Goal: Task Accomplishment & Management: Manage account settings

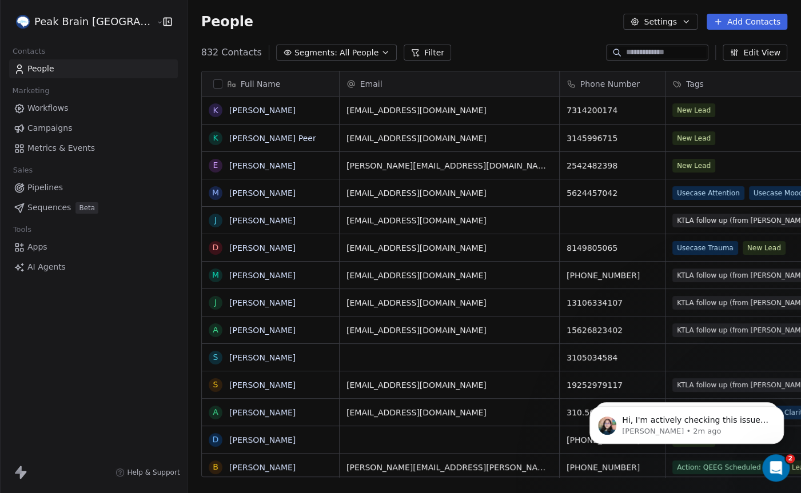
scroll to position [433, 646]
click at [597, 14] on div "People Settings Add Contacts" at bounding box center [494, 22] width 586 height 16
click at [690, 24] on icon "button" at bounding box center [685, 21] width 9 height 9
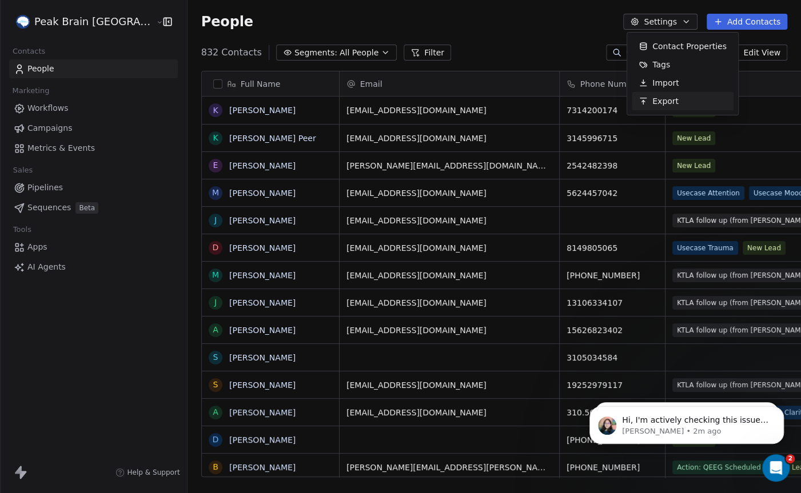
click at [660, 101] on span "Export" at bounding box center [665, 101] width 26 height 12
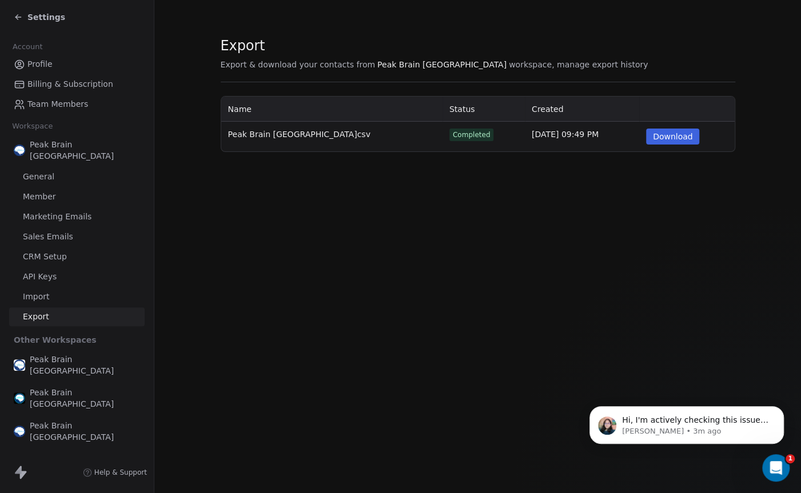
click at [671, 138] on button "Download" at bounding box center [673, 137] width 54 height 16
click at [703, 425] on p "Hi, I'm actively checking this issue and will get back to you with an update so…" at bounding box center [695, 420] width 147 height 11
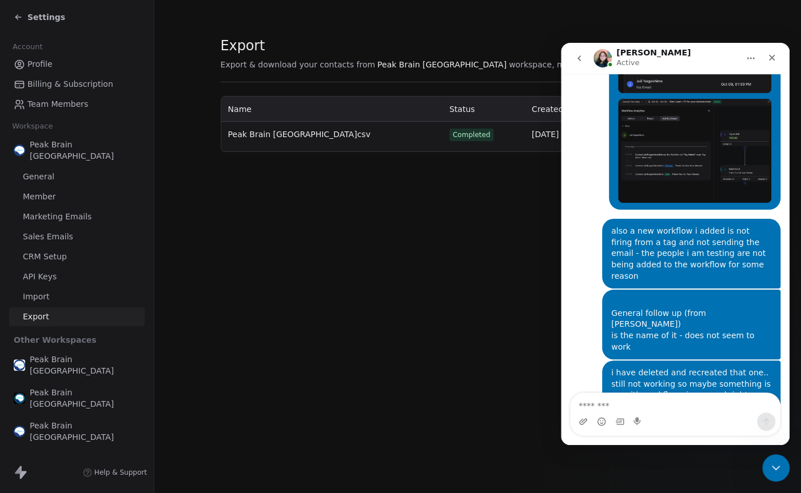
scroll to position [490, 0]
click at [577, 54] on icon "go back" at bounding box center [578, 58] width 9 height 9
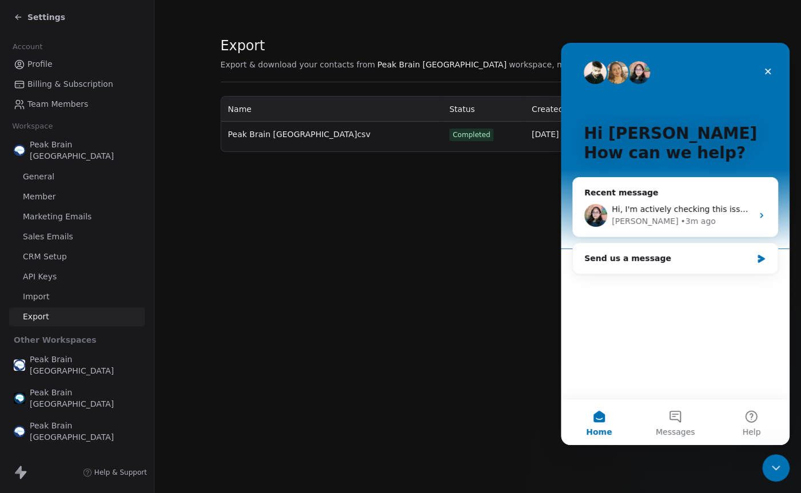
scroll to position [0, 0]
click at [674, 408] on button "Messages" at bounding box center [675, 423] width 76 height 46
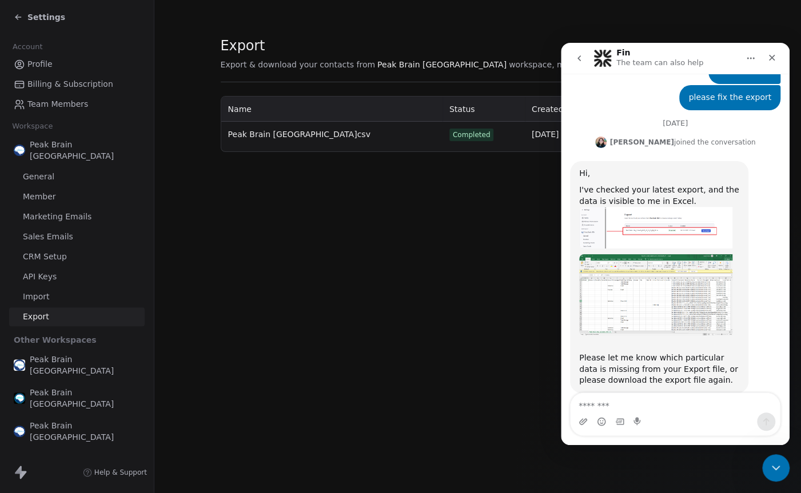
scroll to position [218, 0]
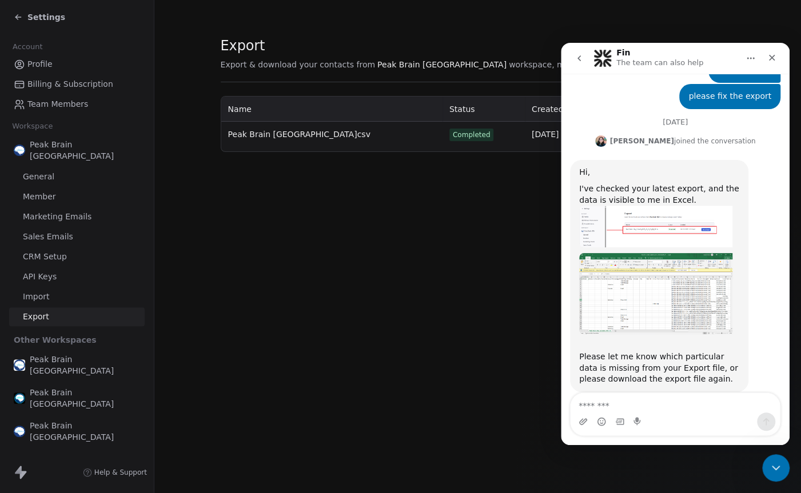
click at [626, 401] on textarea "Message…" at bounding box center [674, 402] width 209 height 19
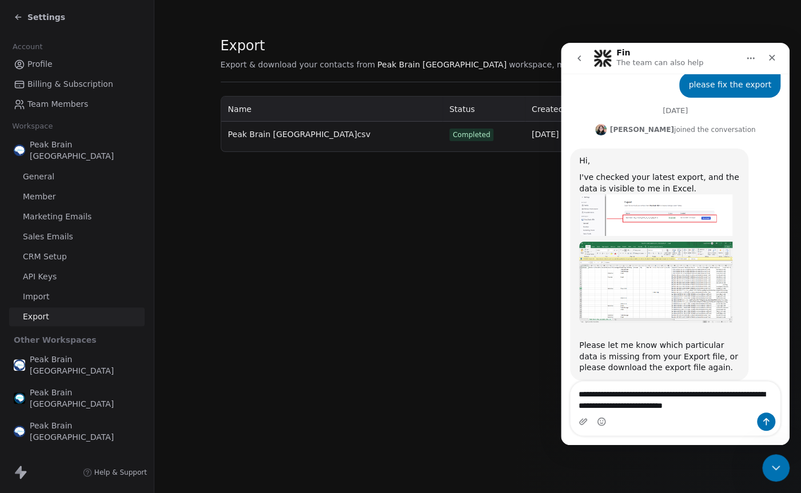
type textarea "**********"
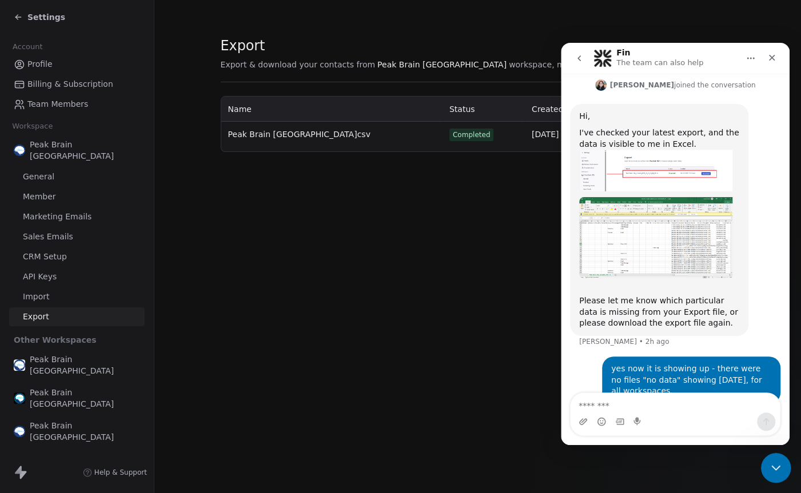
click at [770, 462] on icon "Close Intercom Messenger" at bounding box center [774, 467] width 14 height 14
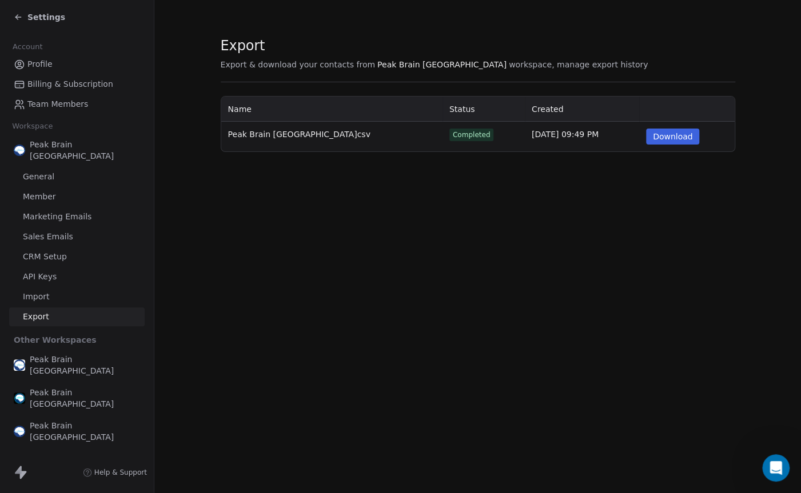
click at [693, 132] on button "Download" at bounding box center [673, 137] width 54 height 16
click at [506, 41] on span "Export" at bounding box center [435, 45] width 428 height 17
click at [14, 16] on icon at bounding box center [18, 17] width 9 height 9
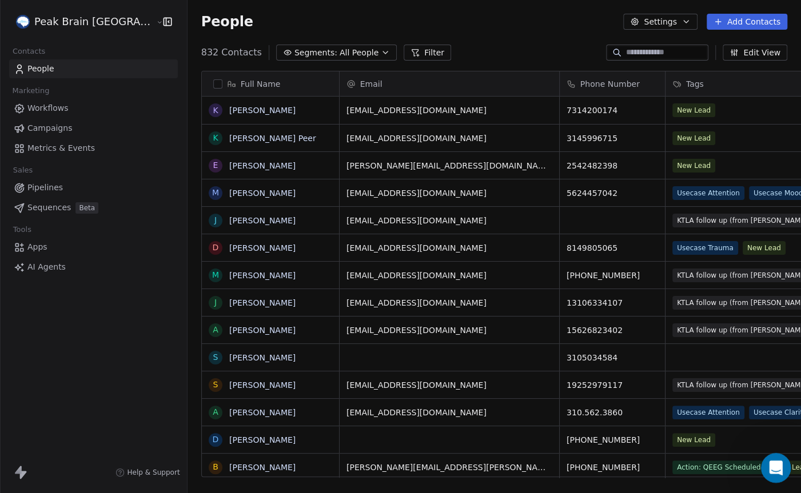
scroll to position [433, 646]
click at [774, 466] on icon "Open Intercom Messenger" at bounding box center [774, 466] width 19 height 19
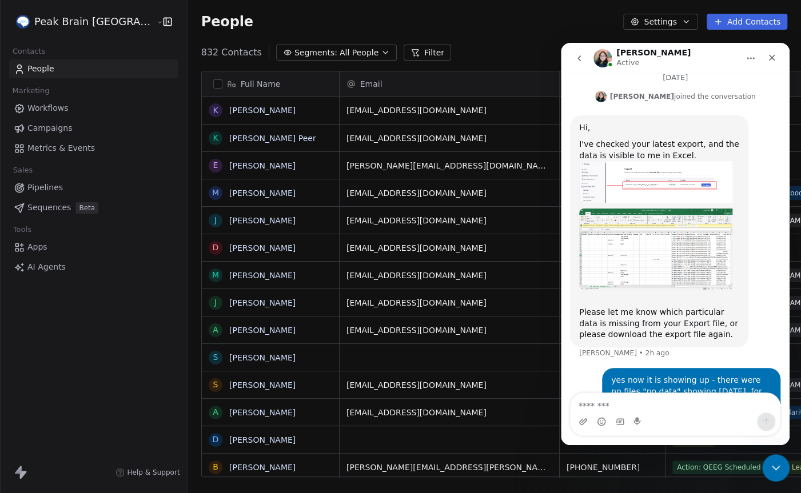
scroll to position [274, 0]
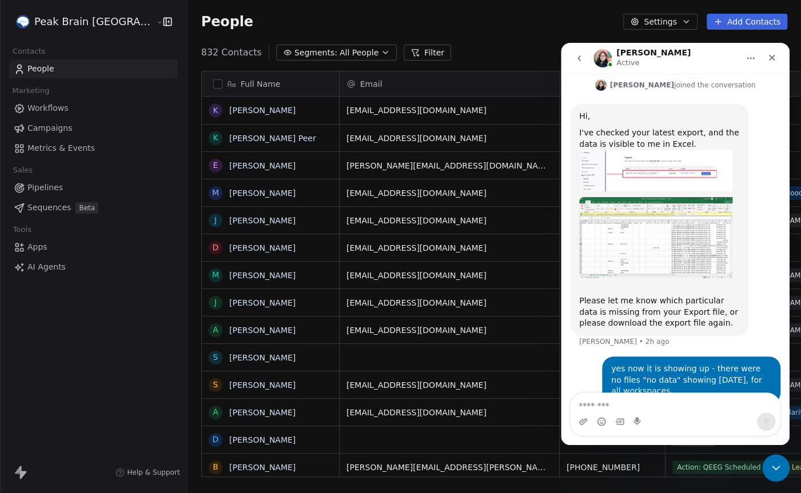
click at [581, 57] on icon "go back" at bounding box center [578, 58] width 9 height 9
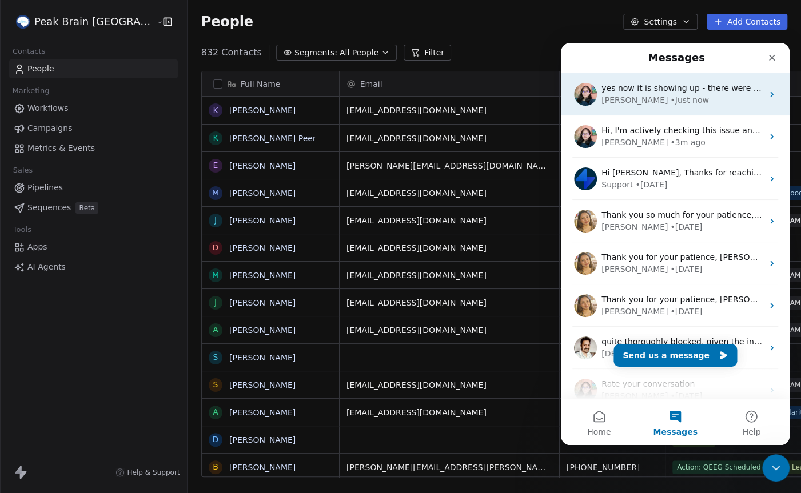
click at [670, 94] on div "• Just now" at bounding box center [689, 100] width 38 height 12
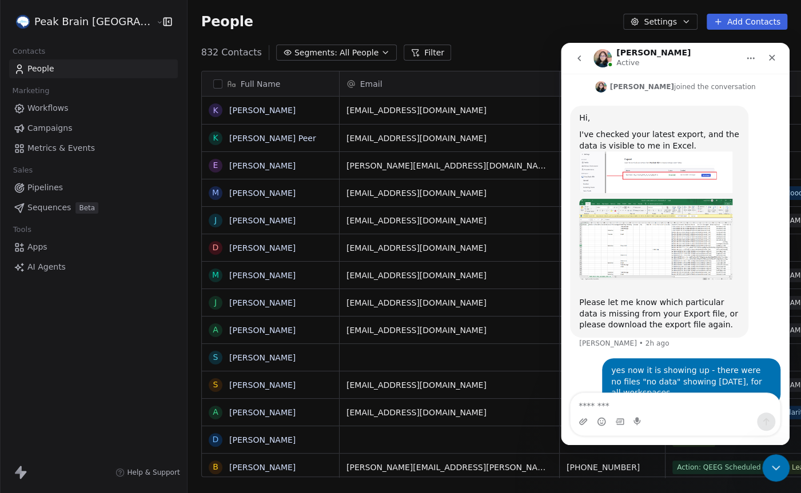
scroll to position [274, 0]
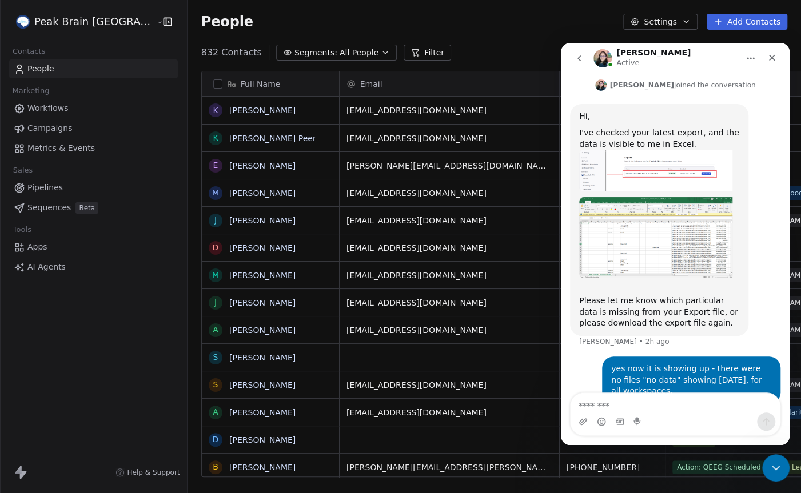
click at [574, 62] on button "go back" at bounding box center [579, 58] width 22 height 22
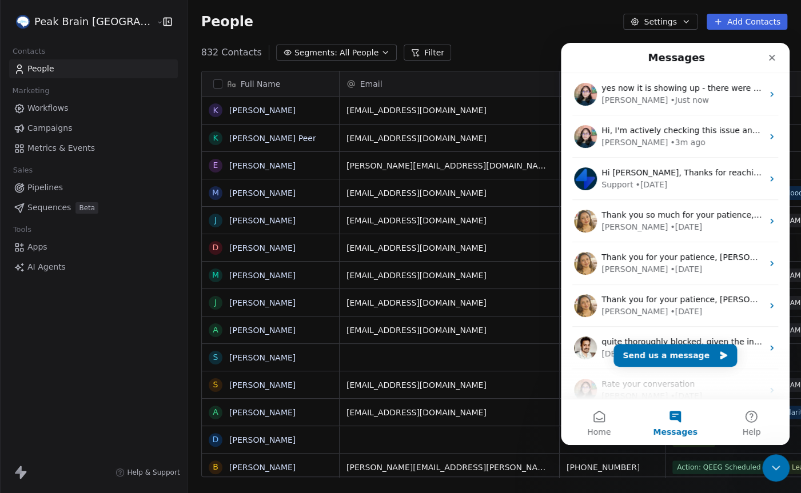
scroll to position [0, 0]
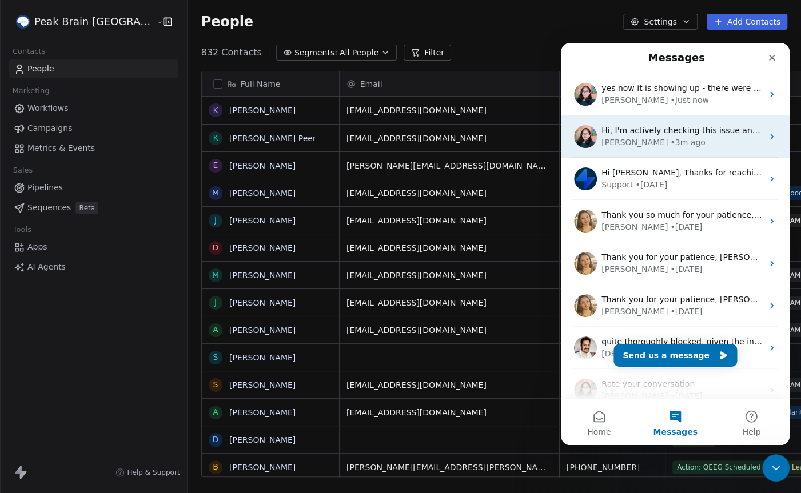
click at [670, 140] on div "• 3m ago" at bounding box center [687, 143] width 35 height 12
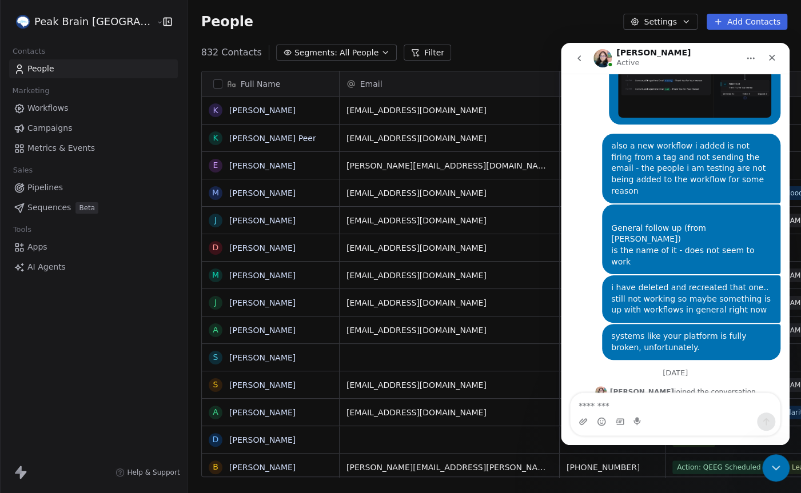
scroll to position [605, 0]
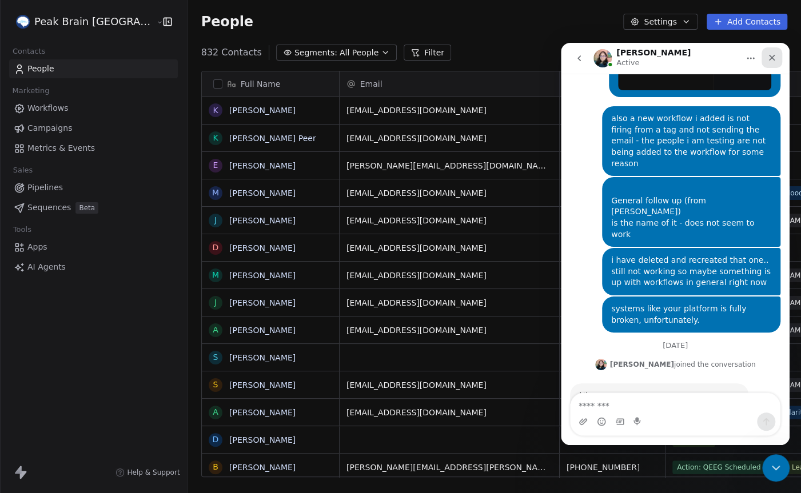
click at [770, 55] on icon "Close" at bounding box center [772, 58] width 6 height 6
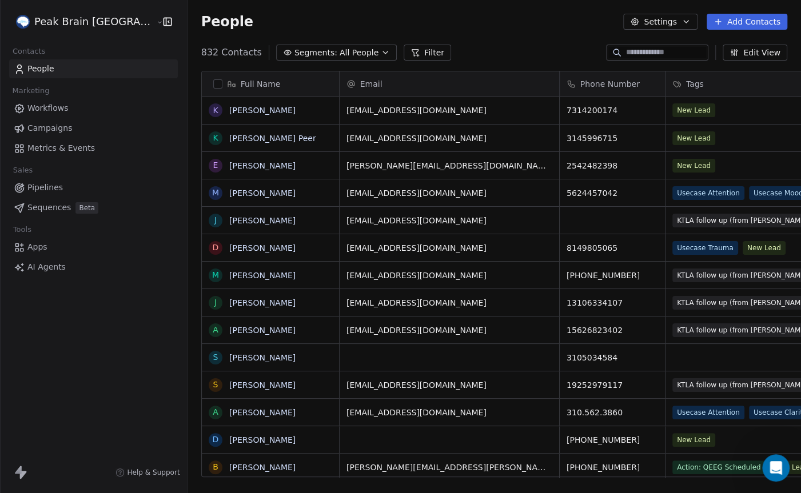
click at [644, 25] on button "Settings" at bounding box center [660, 22] width 74 height 16
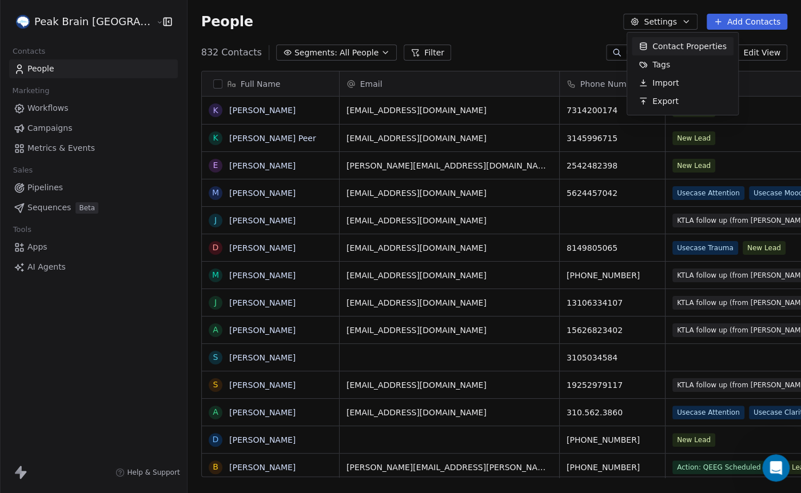
click at [519, 10] on html "Peak Brain USA Contacts People Marketing Workflows Campaigns Metrics & Events S…" at bounding box center [400, 246] width 801 height 493
